Goal: Information Seeking & Learning: Learn about a topic

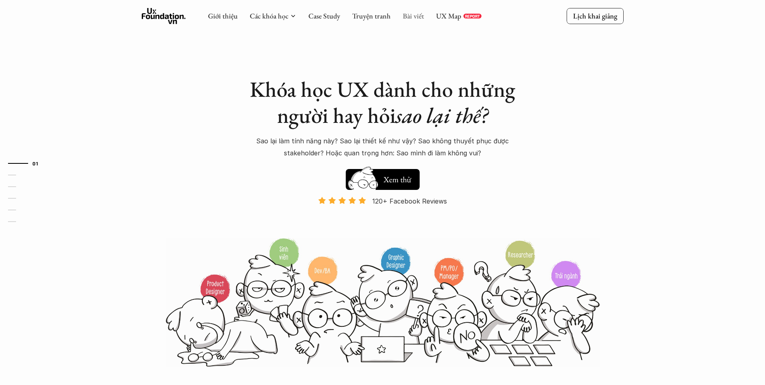
click at [418, 14] on link "Bài viết" at bounding box center [413, 15] width 21 height 9
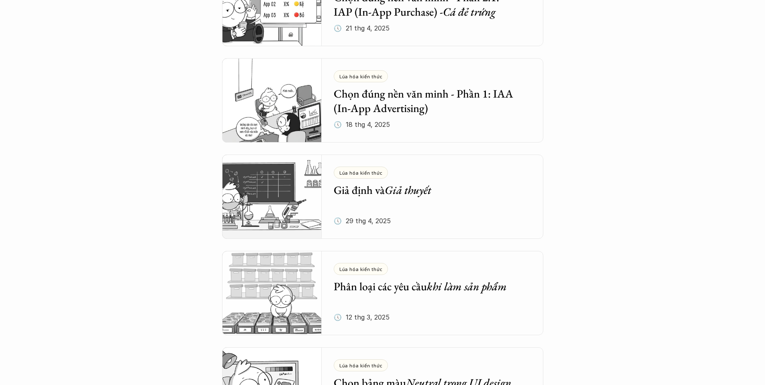
scroll to position [803, 0]
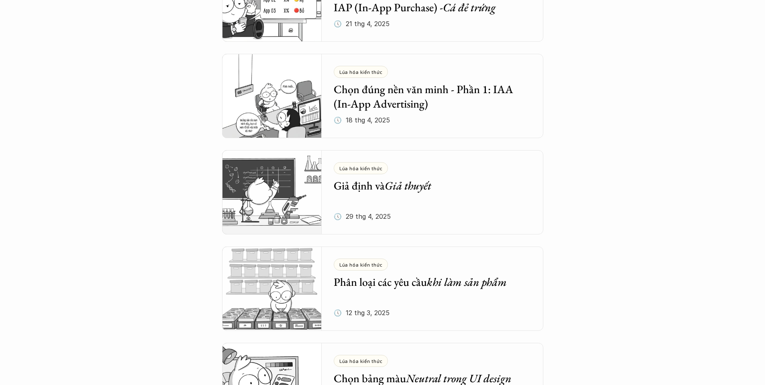
click at [284, 106] on img at bounding box center [272, 96] width 100 height 84
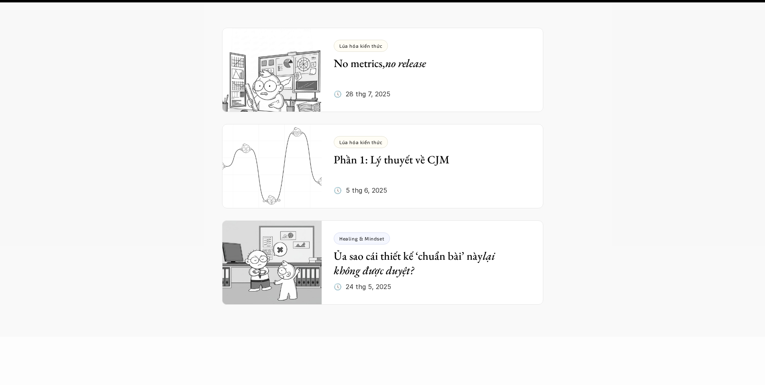
scroll to position [2408, 0]
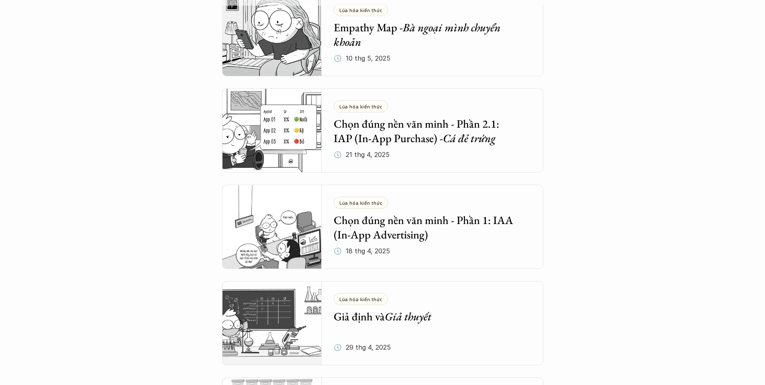
scroll to position [642, 0]
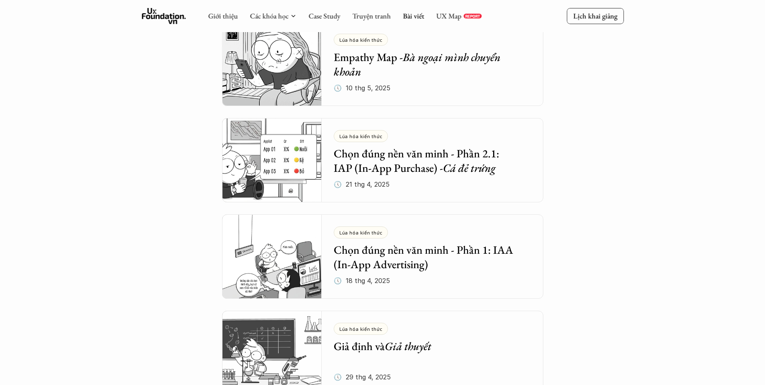
click at [303, 167] on img at bounding box center [272, 160] width 100 height 84
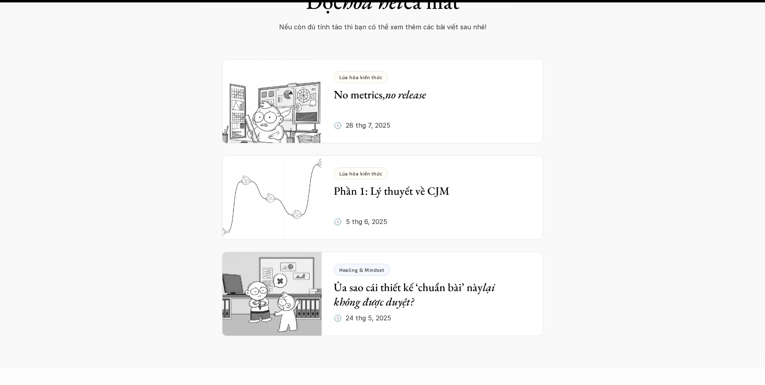
scroll to position [2930, 0]
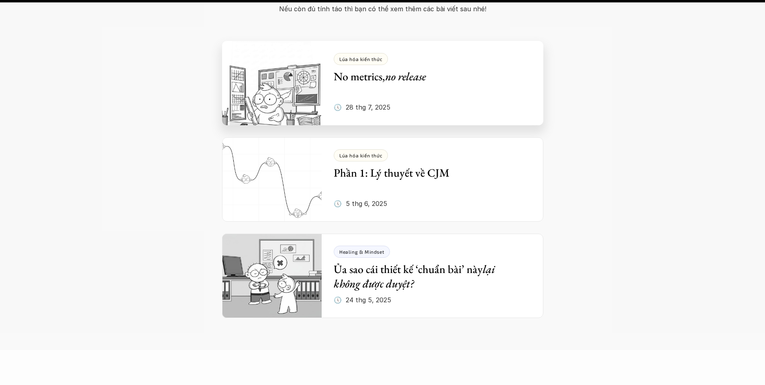
click at [291, 89] on img at bounding box center [272, 83] width 100 height 84
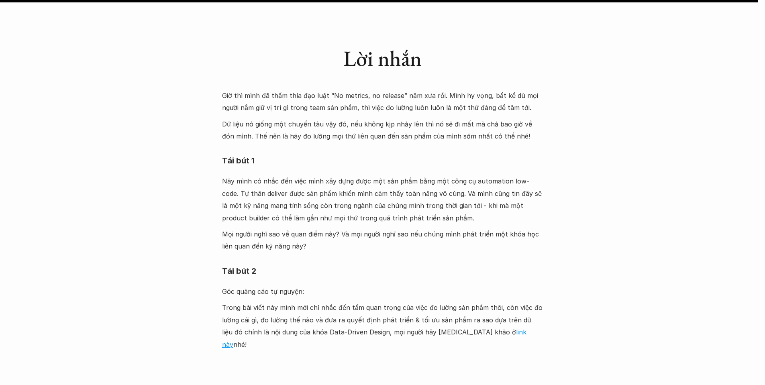
scroll to position [2569, 0]
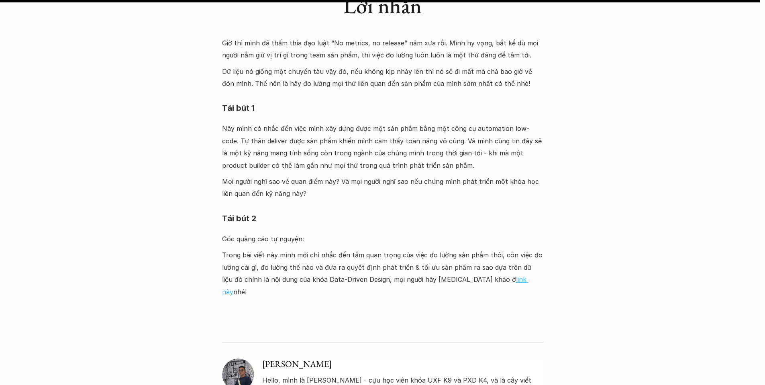
click at [461, 275] on link "link này" at bounding box center [375, 285] width 306 height 20
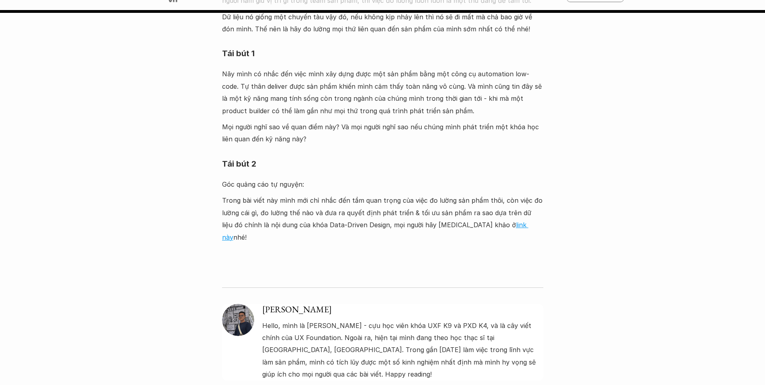
scroll to position [2609, 0]
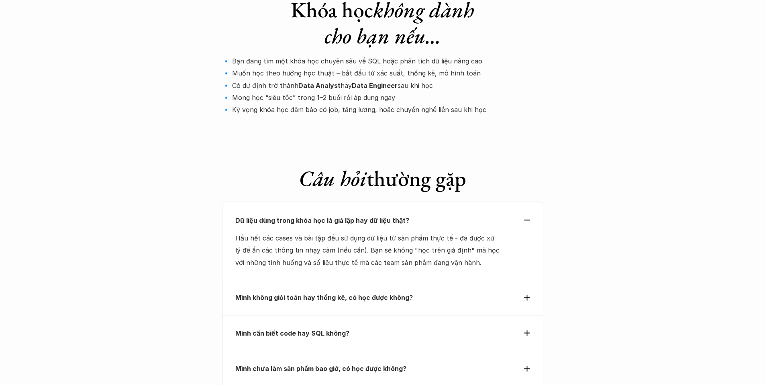
scroll to position [2649, 0]
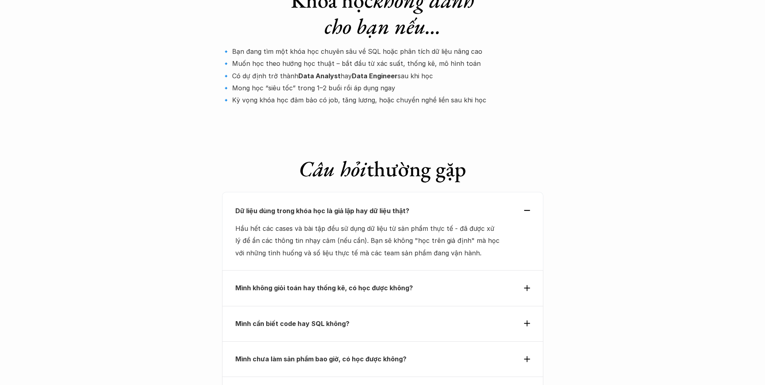
click at [527, 192] on div "Dữ liệu dùng trong khóa học là giả lập hay dữ liệu thật? Hầu hết các cases và b…" at bounding box center [382, 231] width 321 height 79
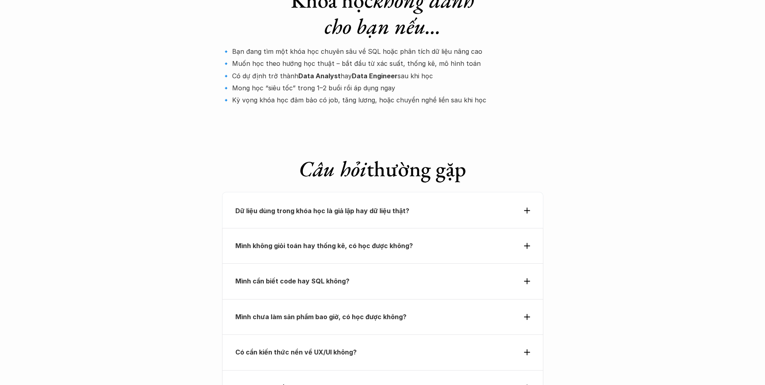
click at [530, 228] on div "Mình không giỏi toán hay thống kê, có học được không?" at bounding box center [382, 245] width 321 height 35
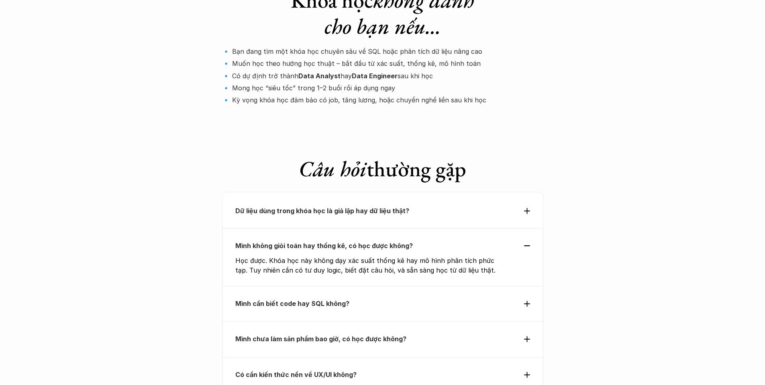
click at [531, 192] on div "Dữ liệu dùng trong khóa học là giả lập hay dữ liệu thật?" at bounding box center [382, 210] width 321 height 36
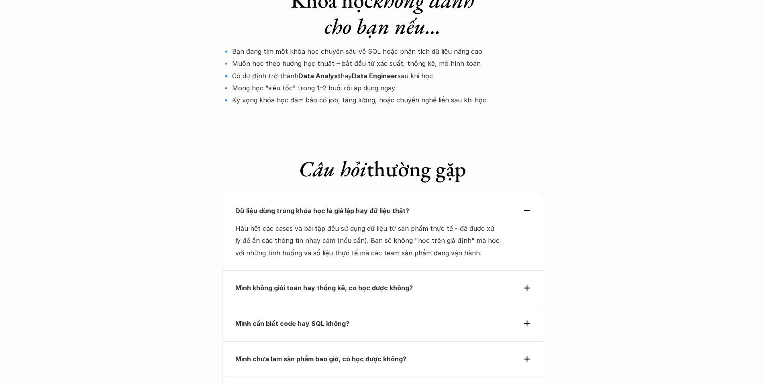
click at [531, 192] on div "Dữ liệu dùng trong khóa học là giả lập hay dữ liệu thật? Hầu hết các cases và b…" at bounding box center [382, 231] width 321 height 79
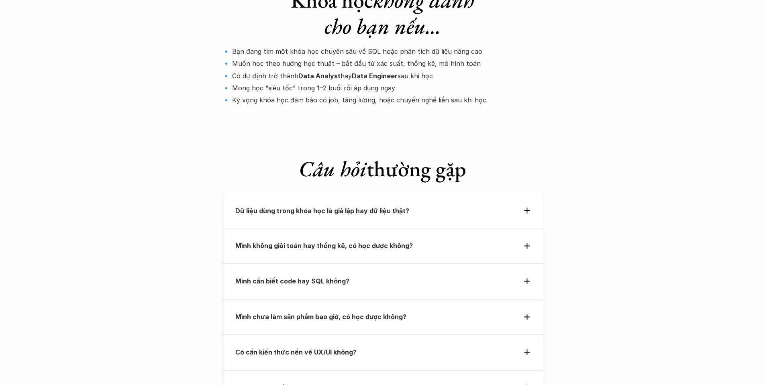
click at [531, 192] on div "Dữ liệu dùng trong khóa học là giả lập hay dữ liệu thật?" at bounding box center [382, 210] width 321 height 36
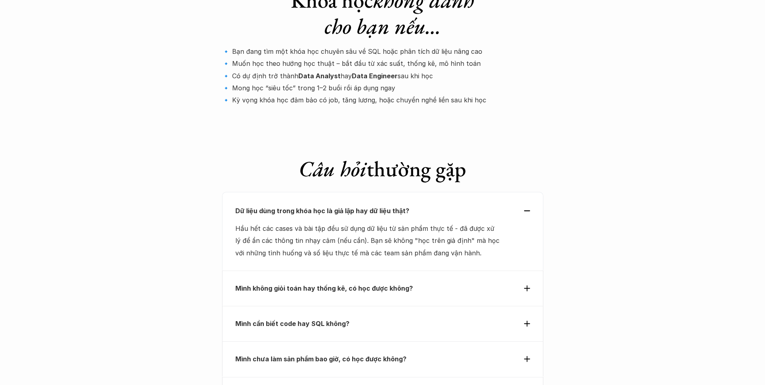
click at [525, 285] on icon at bounding box center [527, 288] width 6 height 6
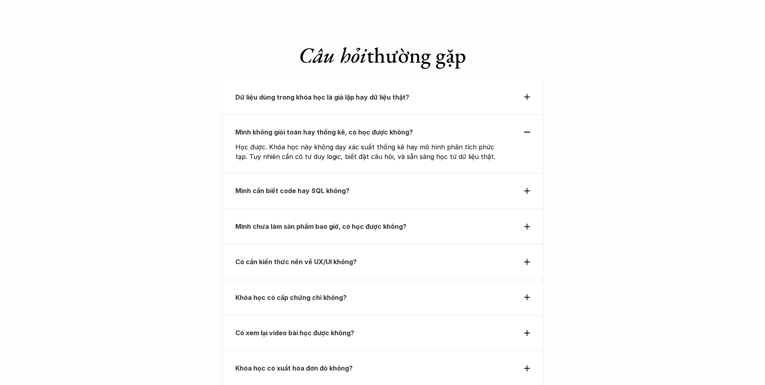
scroll to position [2769, 0]
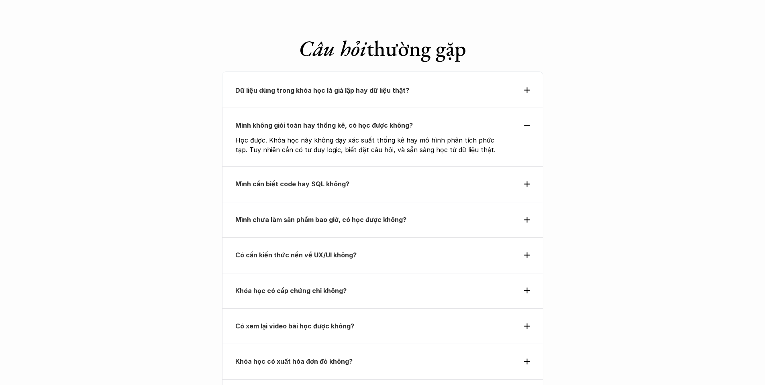
click at [496, 202] on div "Mình chưa làm sản phẩm bao giờ, có học được không?" at bounding box center [382, 219] width 321 height 35
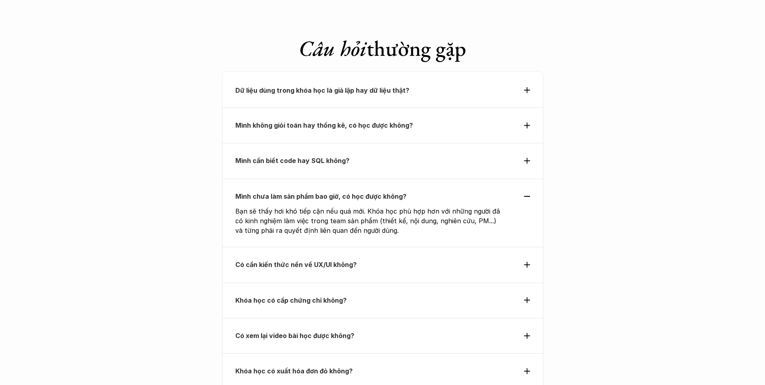
click at [511, 143] on div "Mình cần biết code hay SQL không?" at bounding box center [382, 160] width 321 height 35
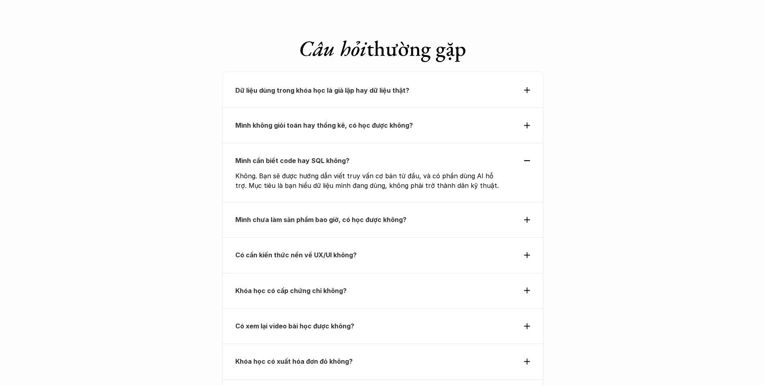
click at [512, 155] on div "Mình cần biết code hay SQL không?" at bounding box center [382, 161] width 295 height 12
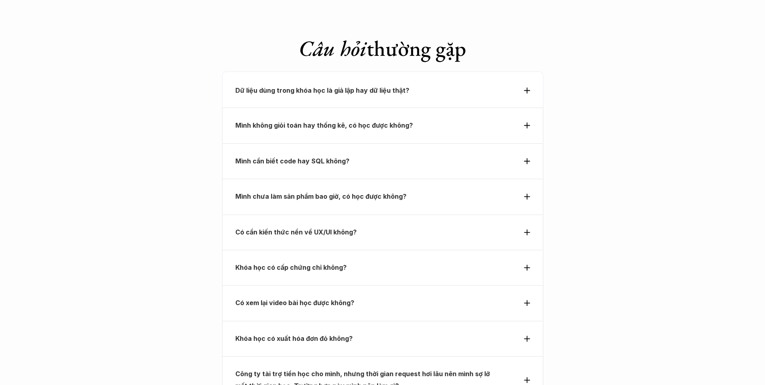
click at [516, 155] on div "Mình cần biết code hay SQL không?" at bounding box center [382, 161] width 295 height 12
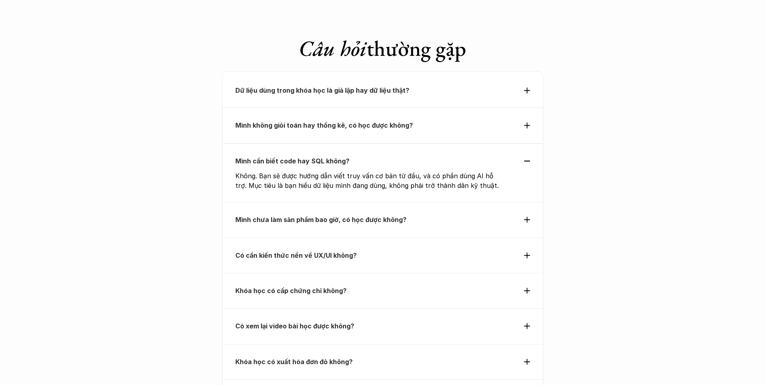
click at [516, 155] on div "Mình cần biết code hay SQL không?" at bounding box center [382, 161] width 295 height 12
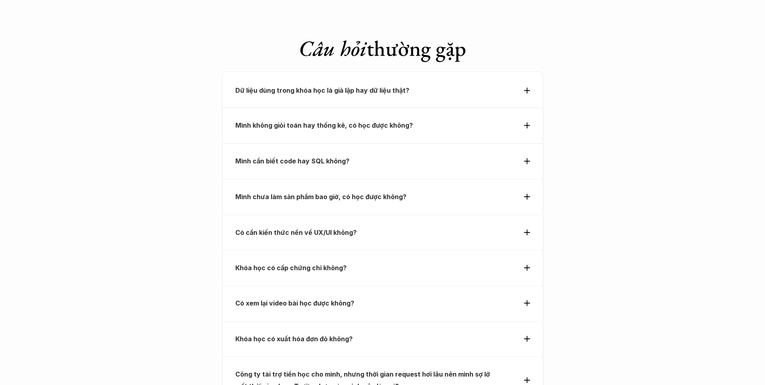
click at [516, 155] on div "Mình cần biết code hay SQL không?" at bounding box center [382, 161] width 295 height 12
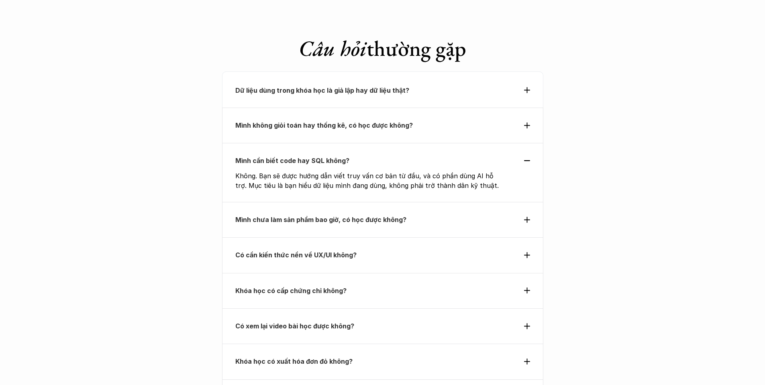
click at [502, 214] on div "Mình chưa làm sản phẩm bao giờ, có học được không?" at bounding box center [382, 220] width 295 height 12
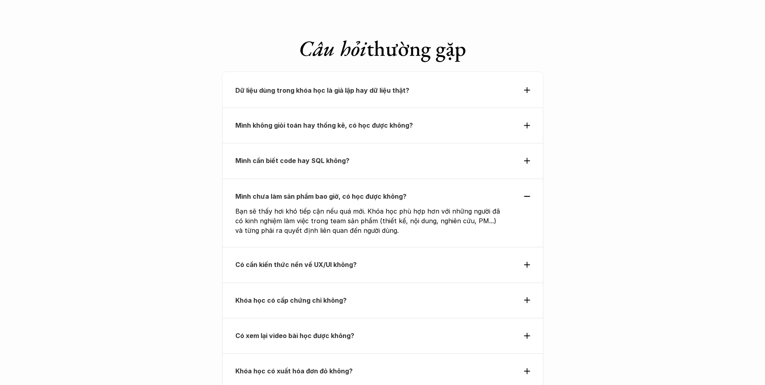
click at [471, 247] on div "Có cần kiến thức nền về UX/UI không?" at bounding box center [382, 264] width 321 height 35
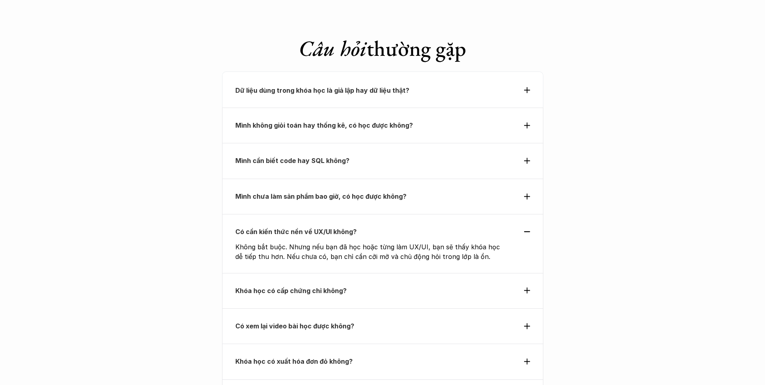
click at [512, 226] on div "Có cần kiến thức nền về UX/UI không?" at bounding box center [382, 232] width 295 height 12
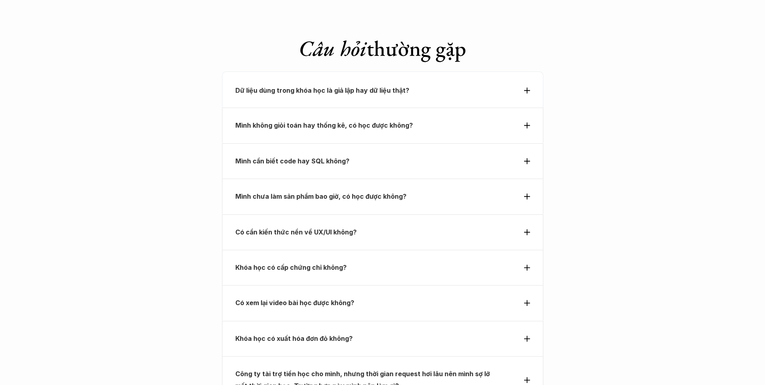
click at [511, 226] on div "Có cần kiến thức nền về UX/UI không?" at bounding box center [382, 232] width 295 height 12
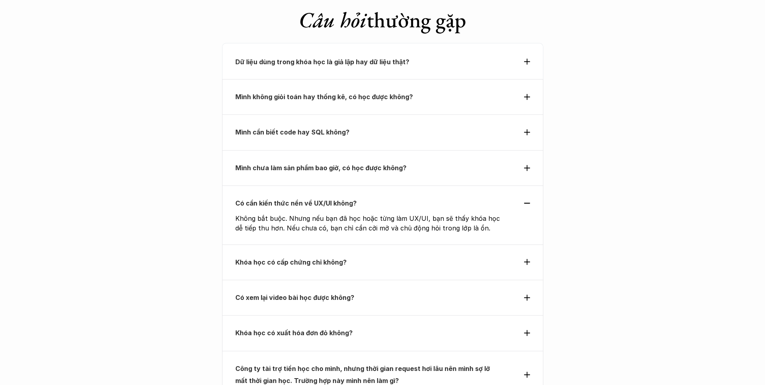
scroll to position [2809, 0]
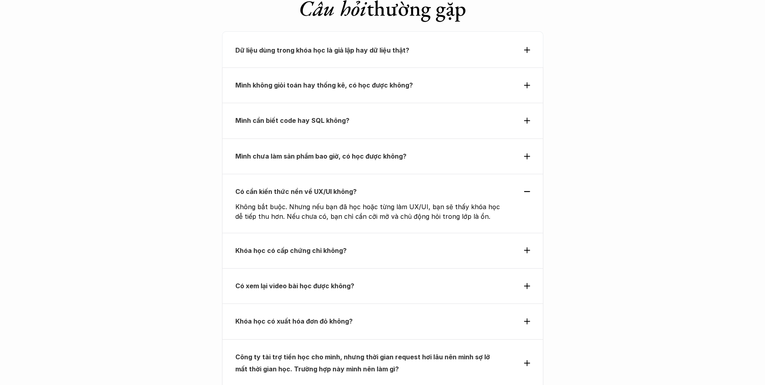
click at [478, 244] on p "Khóa học có cấp chứng chỉ không?" at bounding box center [367, 250] width 265 height 12
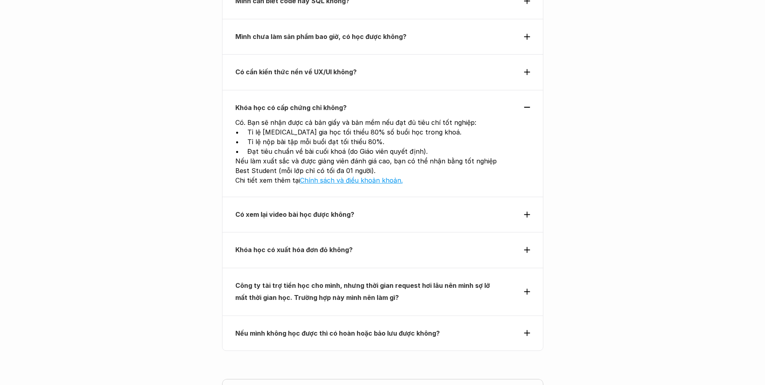
scroll to position [2930, 0]
click at [494, 208] on p "Có xem lại video bài học được không?" at bounding box center [367, 214] width 265 height 12
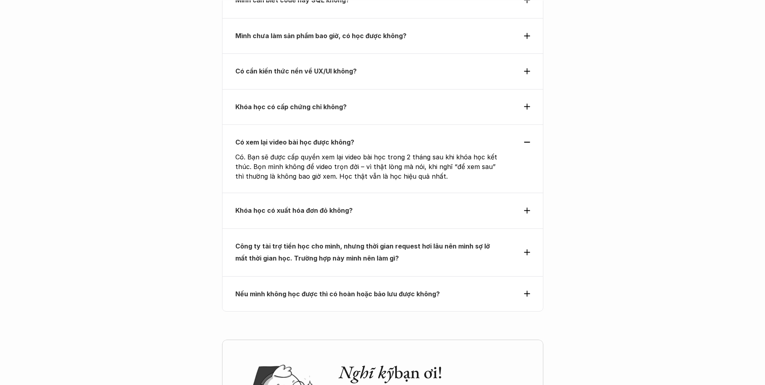
scroll to position [2890, 0]
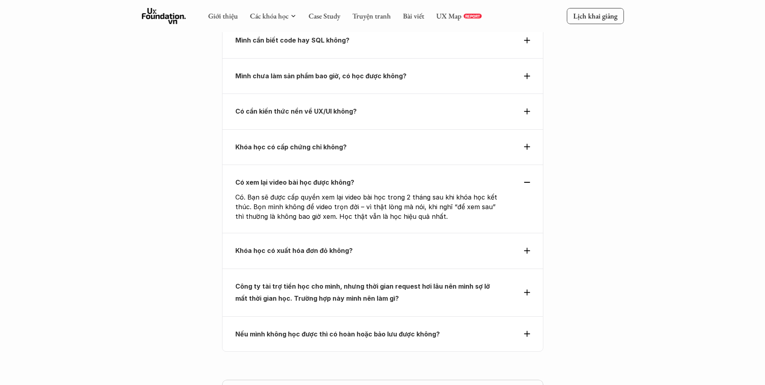
click at [506, 244] on div "Khóa học có xuất hóa đơn đỏ không?" at bounding box center [382, 250] width 295 height 12
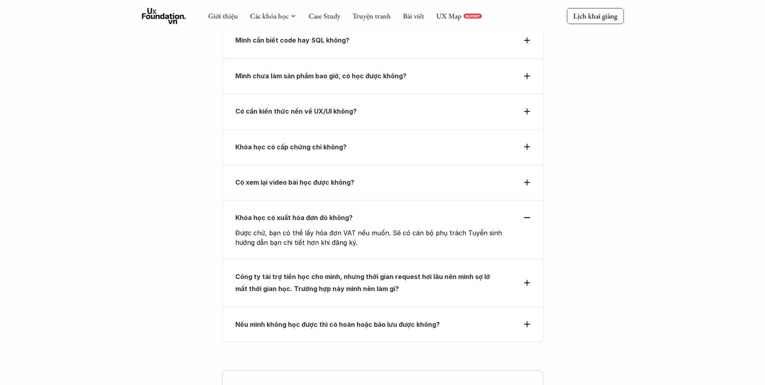
click at [507, 271] on div "Công ty tài trợ tiền học cho mình, nhưng thời gian request hơi lâu nên mình sợ …" at bounding box center [382, 283] width 295 height 24
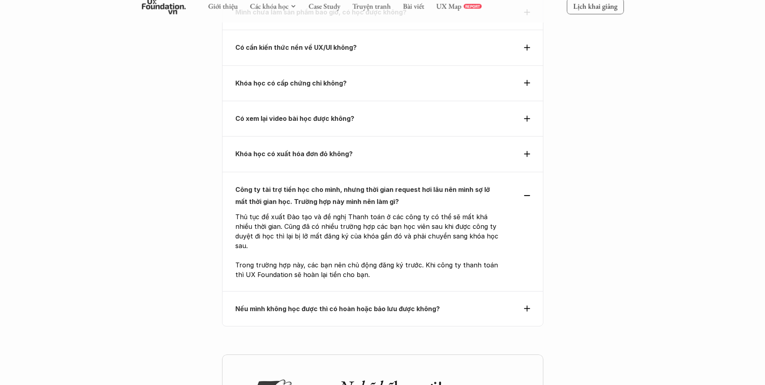
scroll to position [2970, 0]
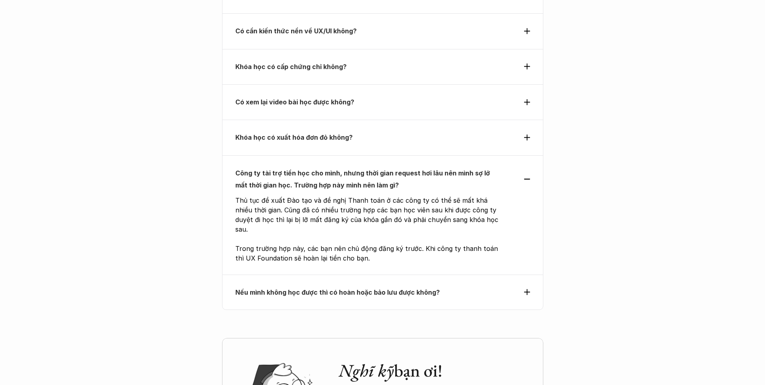
click at [507, 286] on div "Nếu mình không học được thì có hoàn hoặc bảo lưu được không?" at bounding box center [382, 292] width 295 height 12
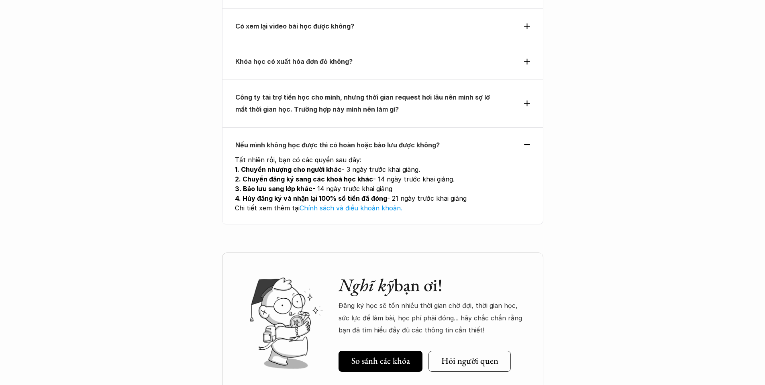
scroll to position [3090, 0]
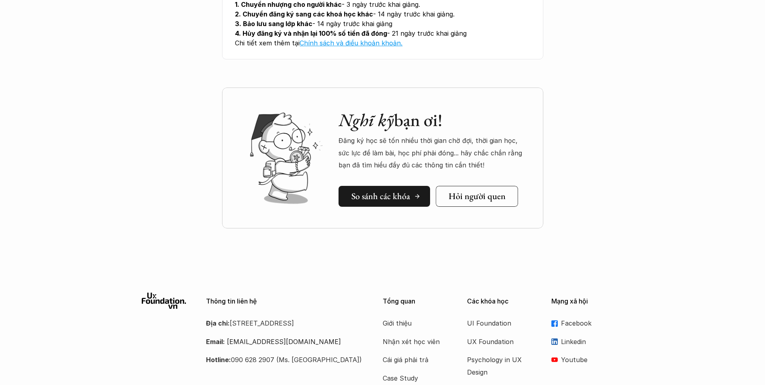
click at [385, 191] on h5 "So sánh các khóa" at bounding box center [380, 196] width 59 height 10
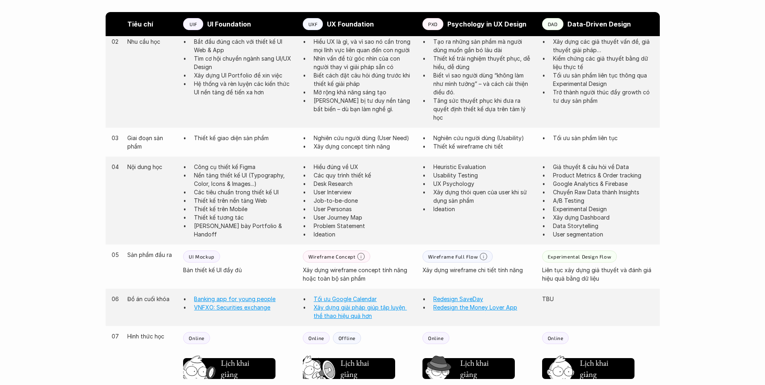
scroll to position [547, 0]
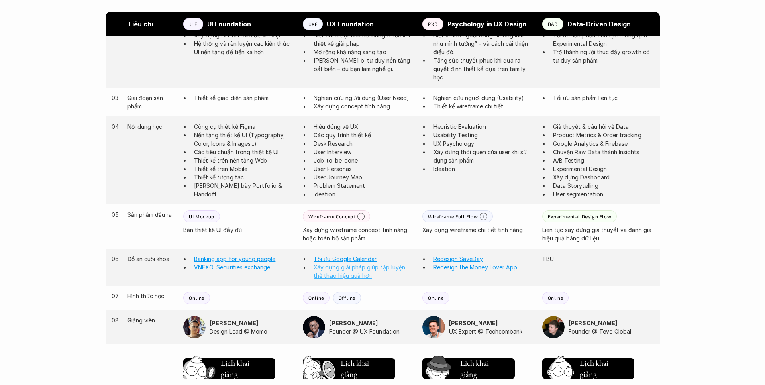
click at [335, 273] on link "Xây dựng giải pháp giúp tập luyện thể thao hiệu quả hơn" at bounding box center [359, 271] width 93 height 15
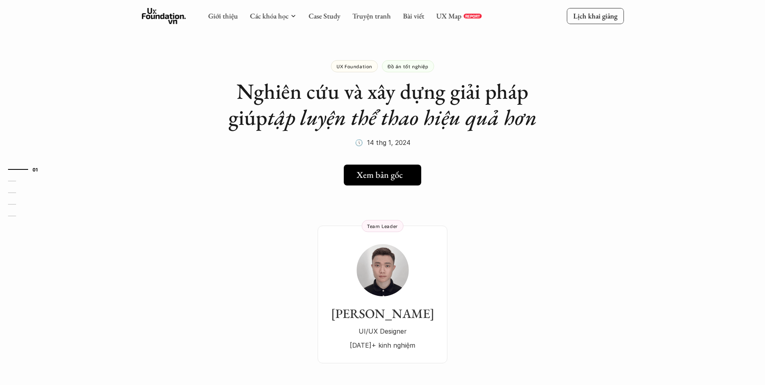
click at [387, 170] on h5 "Xem bản gốc" at bounding box center [379, 175] width 46 height 10
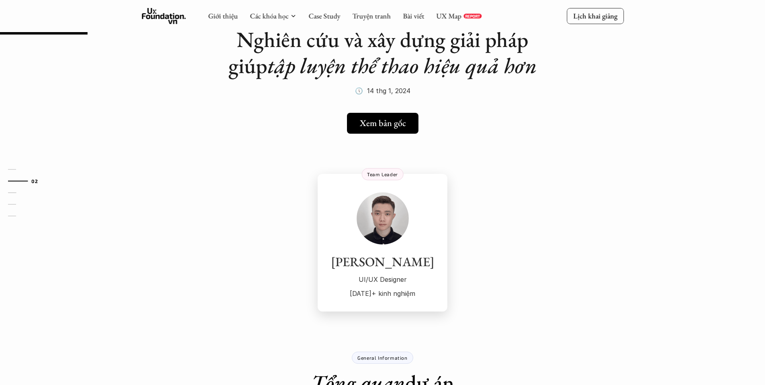
scroll to position [40, 0]
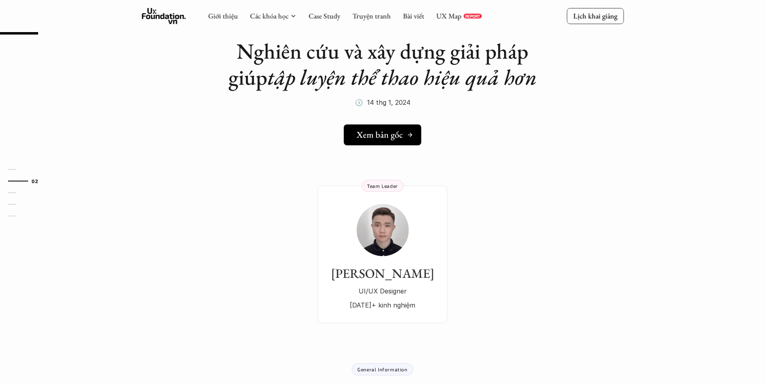
click at [395, 135] on h5 "Xem bản gốc" at bounding box center [379, 135] width 46 height 10
